Goal: Transaction & Acquisition: Download file/media

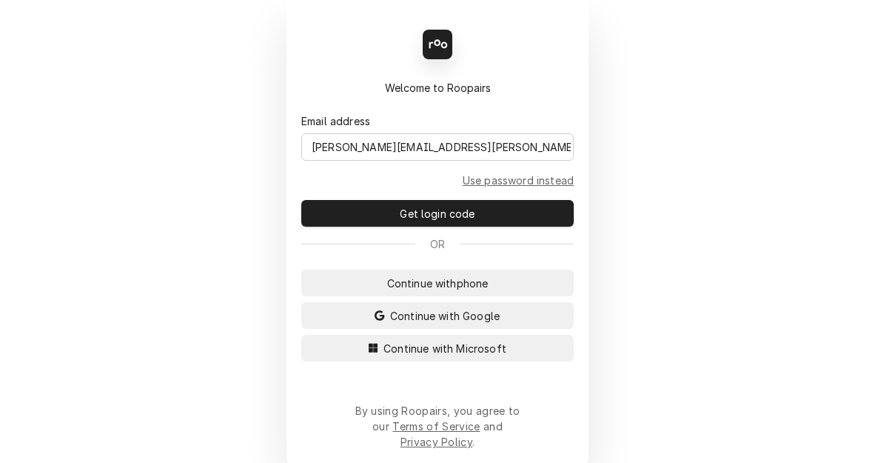
type input "[PERSON_NAME][EMAIL_ADDRESS][PERSON_NAME][DOMAIN_NAME]"
click at [301, 335] on button "Continue with Microsoft" at bounding box center [437, 348] width 272 height 27
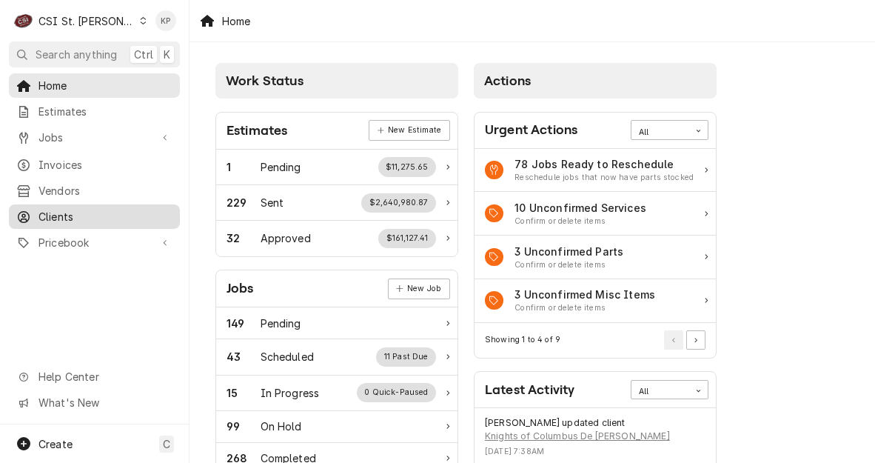
click at [66, 209] on span "Clients" at bounding box center [105, 217] width 134 height 16
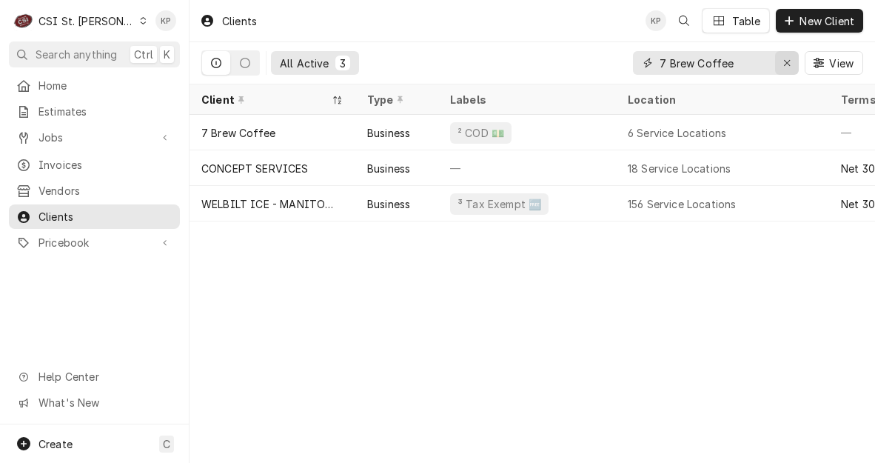
click at [791, 65] on div "Erase input" at bounding box center [786, 63] width 15 height 15
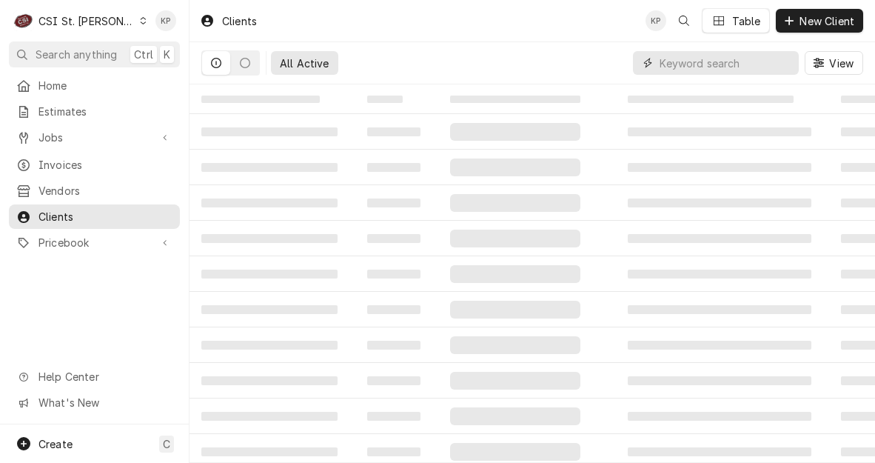
click at [723, 62] on input "Dynamic Content Wrapper" at bounding box center [726, 63] width 132 height 24
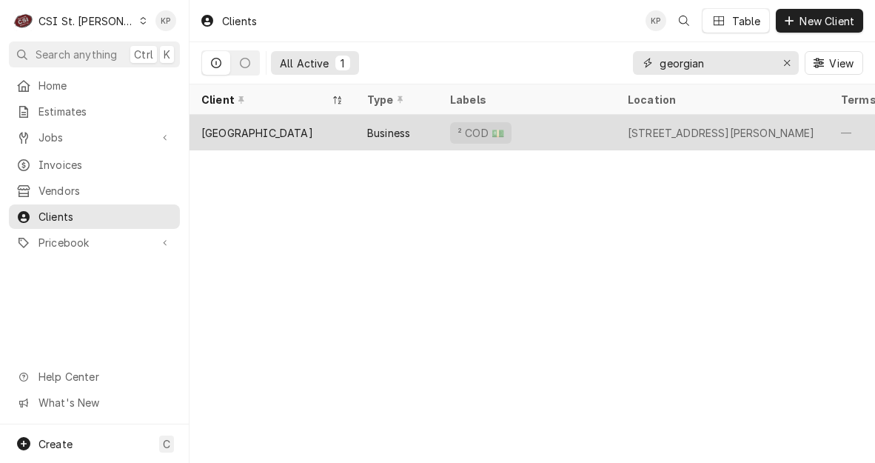
type input "georgian"
click at [303, 133] on div "GEORGIAN GARDENS CARE CENTER" at bounding box center [257, 133] width 112 height 16
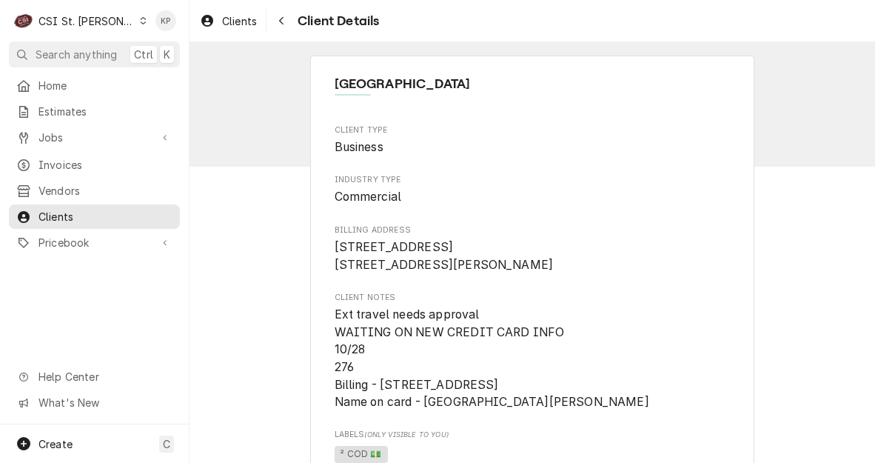
drag, startPoint x: 581, startPoint y: 81, endPoint x: 328, endPoint y: 84, distance: 253.2
copy span "[GEOGRAPHIC_DATA]"
click at [57, 157] on span "Invoices" at bounding box center [105, 165] width 134 height 16
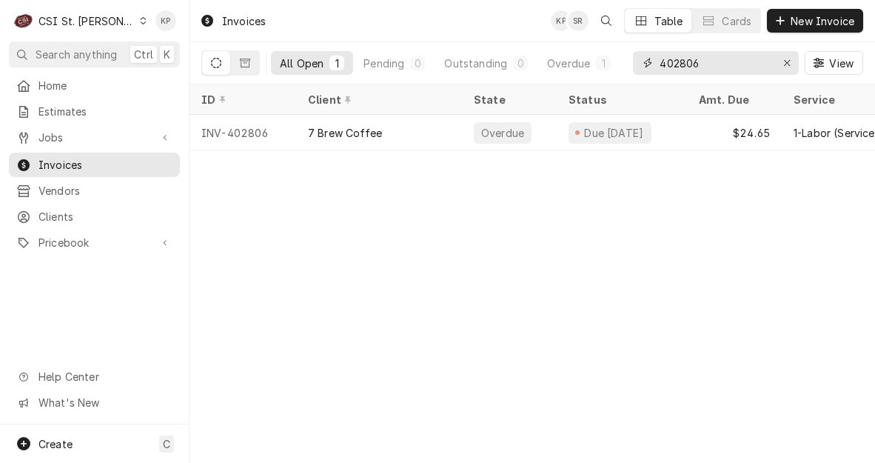
click at [786, 61] on icon "Erase input" at bounding box center [787, 63] width 8 height 10
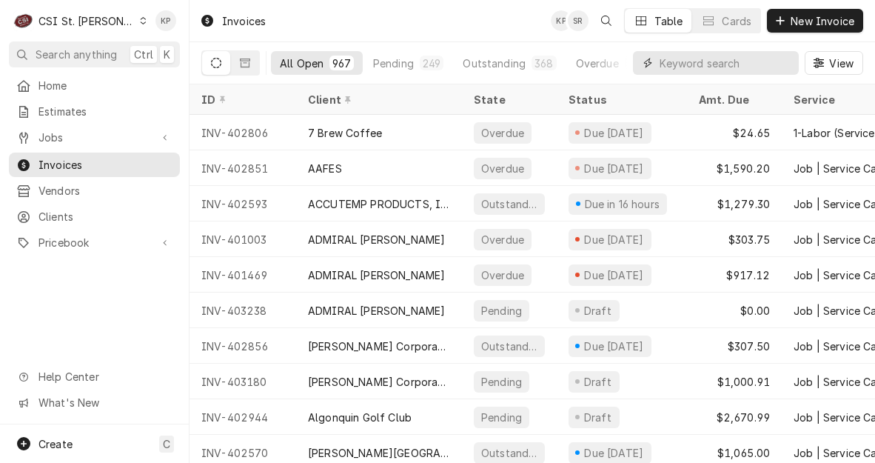
paste input "[GEOGRAPHIC_DATA]"
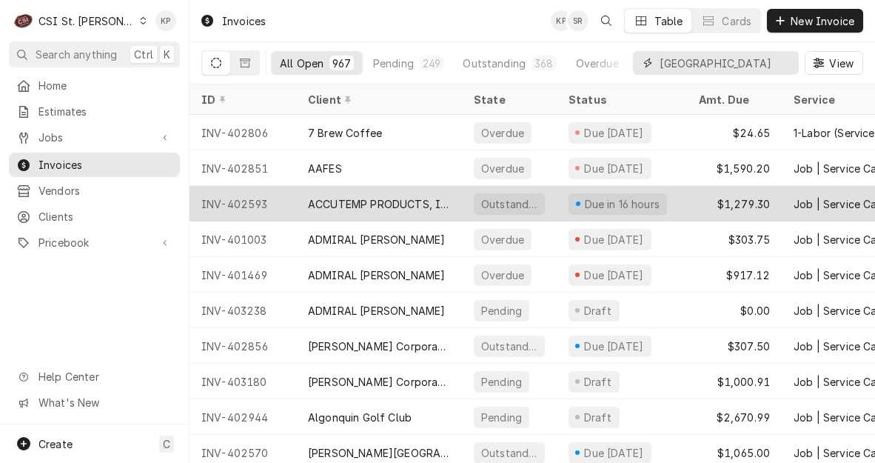
scroll to position [0, 76]
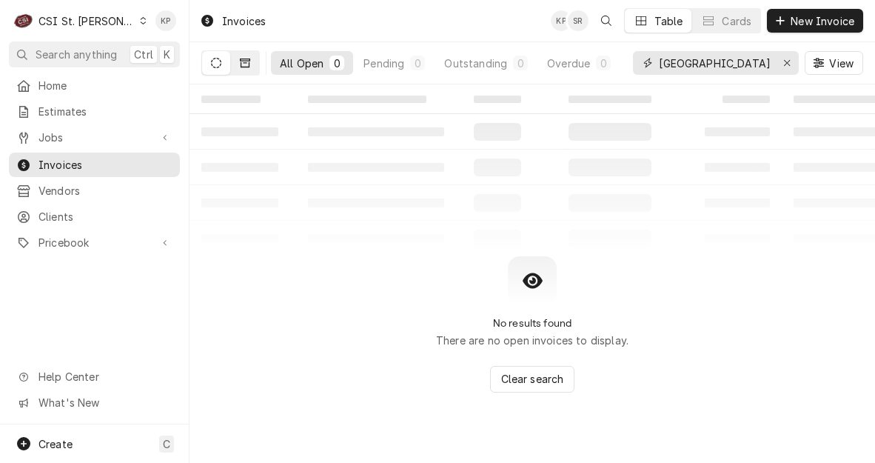
type input "[GEOGRAPHIC_DATA]"
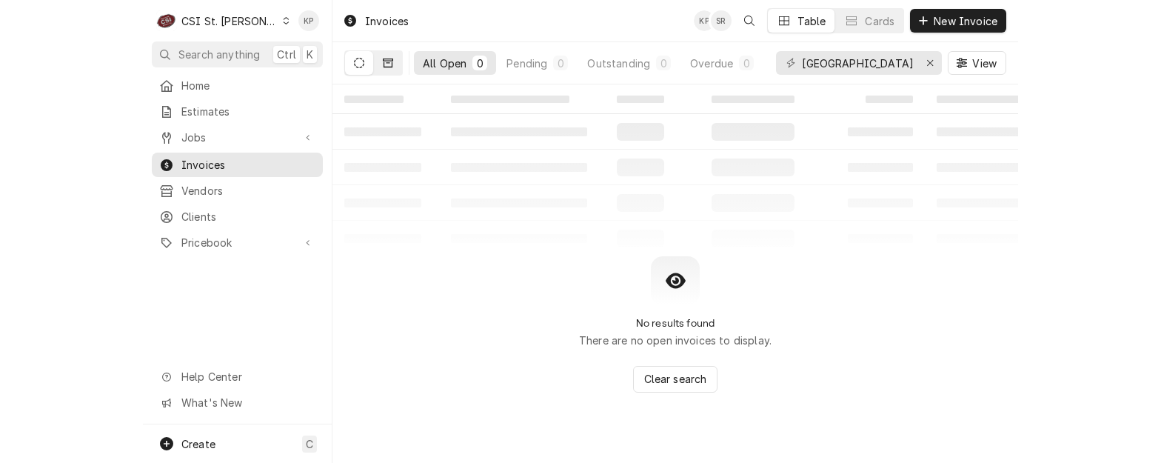
scroll to position [0, 0]
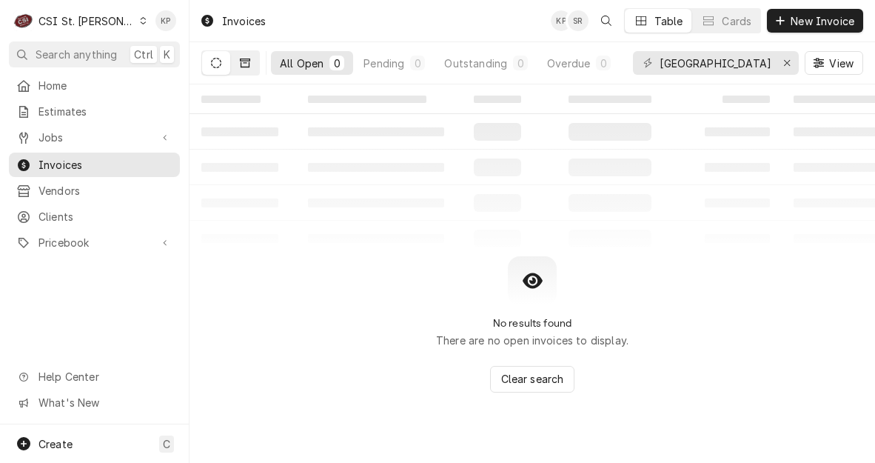
click at [244, 64] on icon "Dynamic Content Wrapper" at bounding box center [245, 63] width 10 height 10
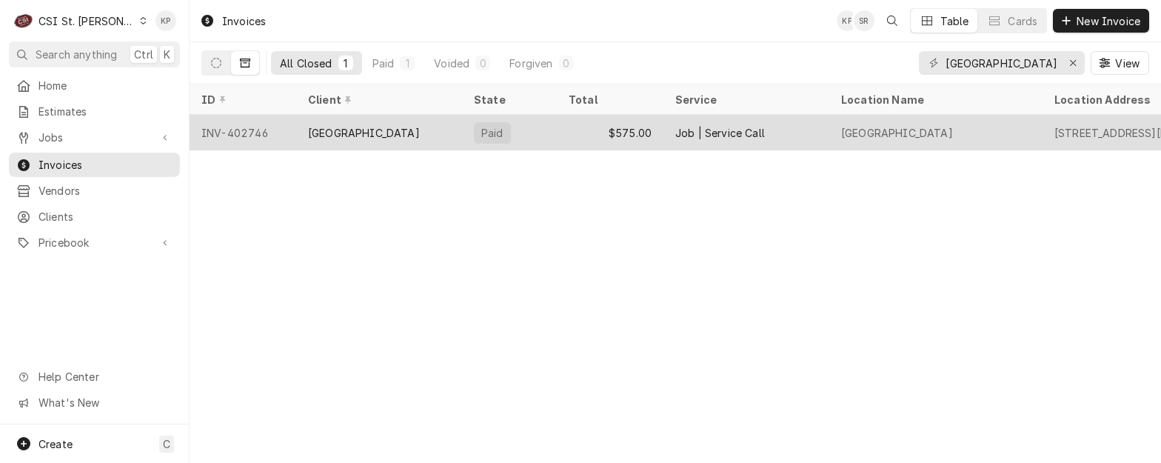
click at [244, 132] on div "INV-402746" at bounding box center [243, 133] width 107 height 36
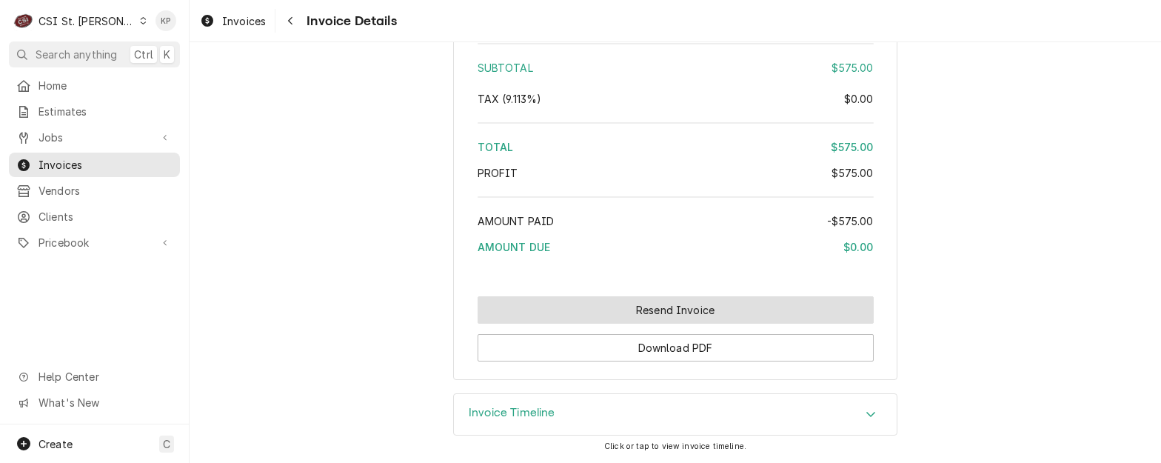
scroll to position [2652, 0]
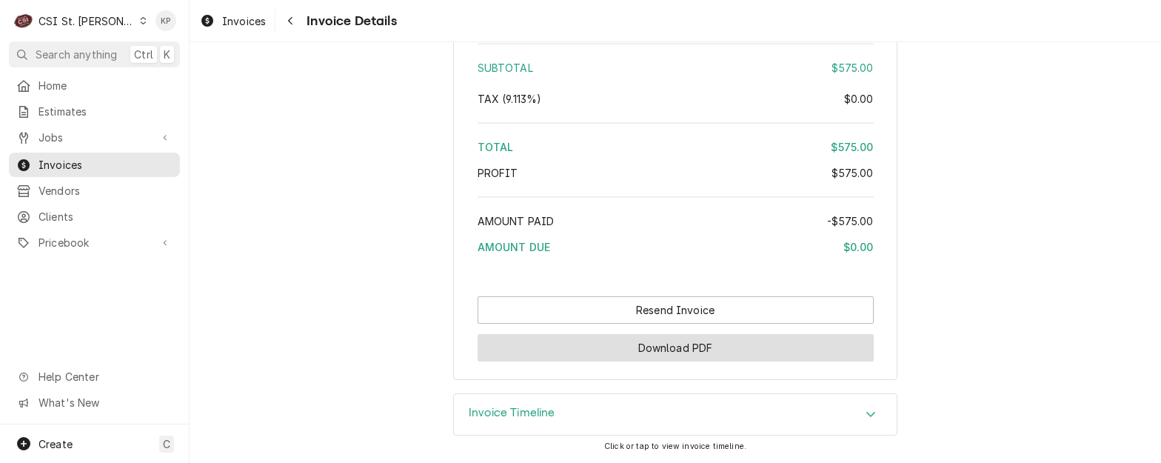
click at [702, 339] on button "Download PDF" at bounding box center [675, 347] width 396 height 27
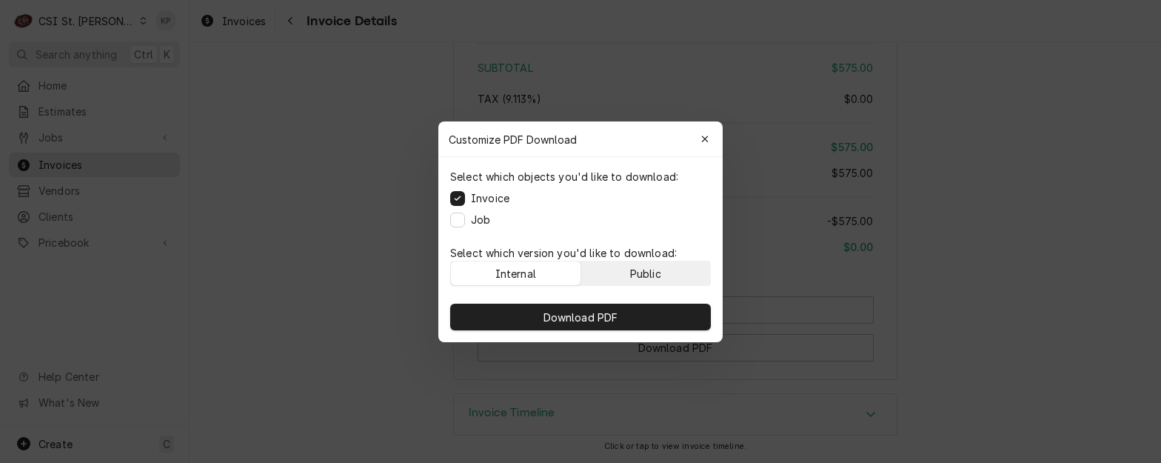
click at [674, 265] on button "Public" at bounding box center [646, 273] width 130 height 24
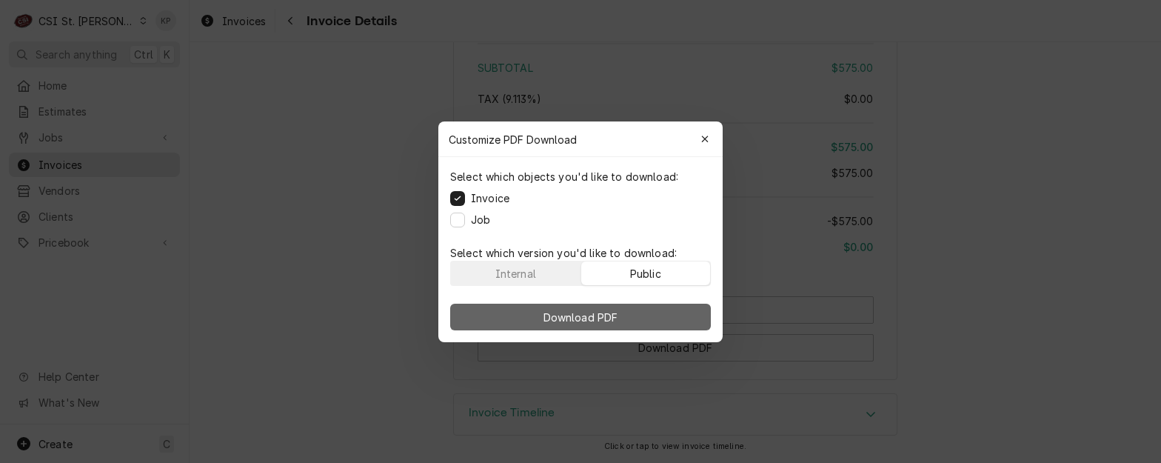
click at [682, 313] on button "Download PDF" at bounding box center [580, 316] width 261 height 27
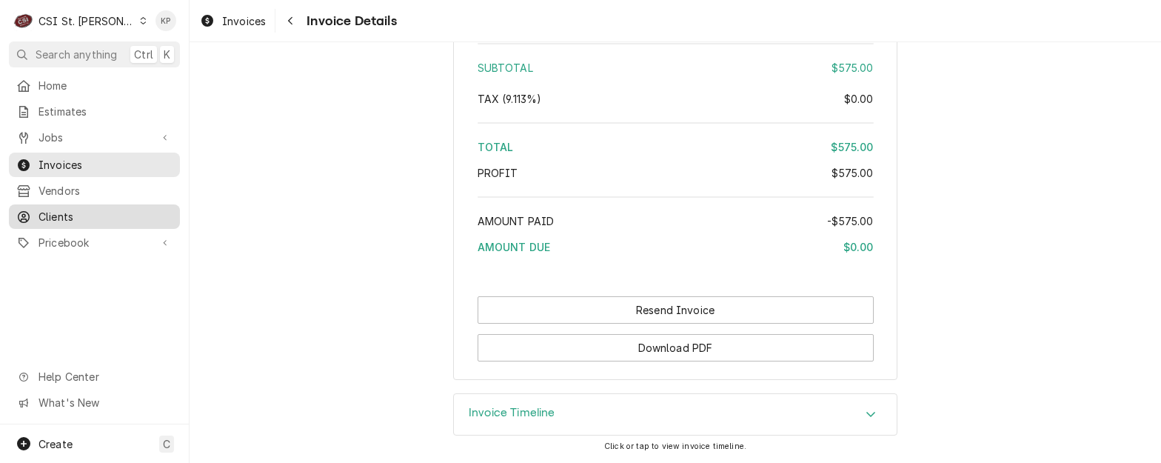
click at [65, 209] on span "Clients" at bounding box center [105, 217] width 134 height 16
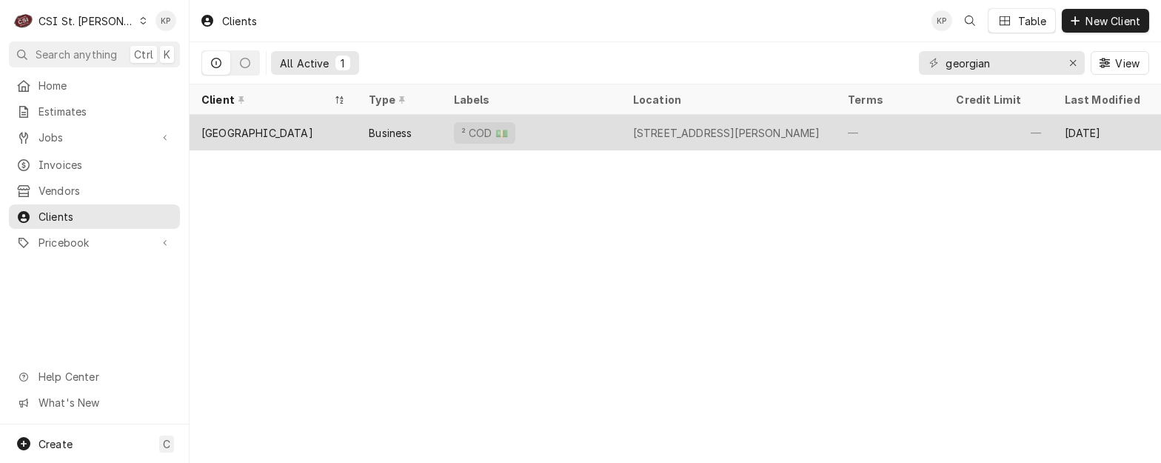
click at [276, 130] on div "[GEOGRAPHIC_DATA]" at bounding box center [257, 133] width 112 height 16
